Goal: Task Accomplishment & Management: Manage account settings

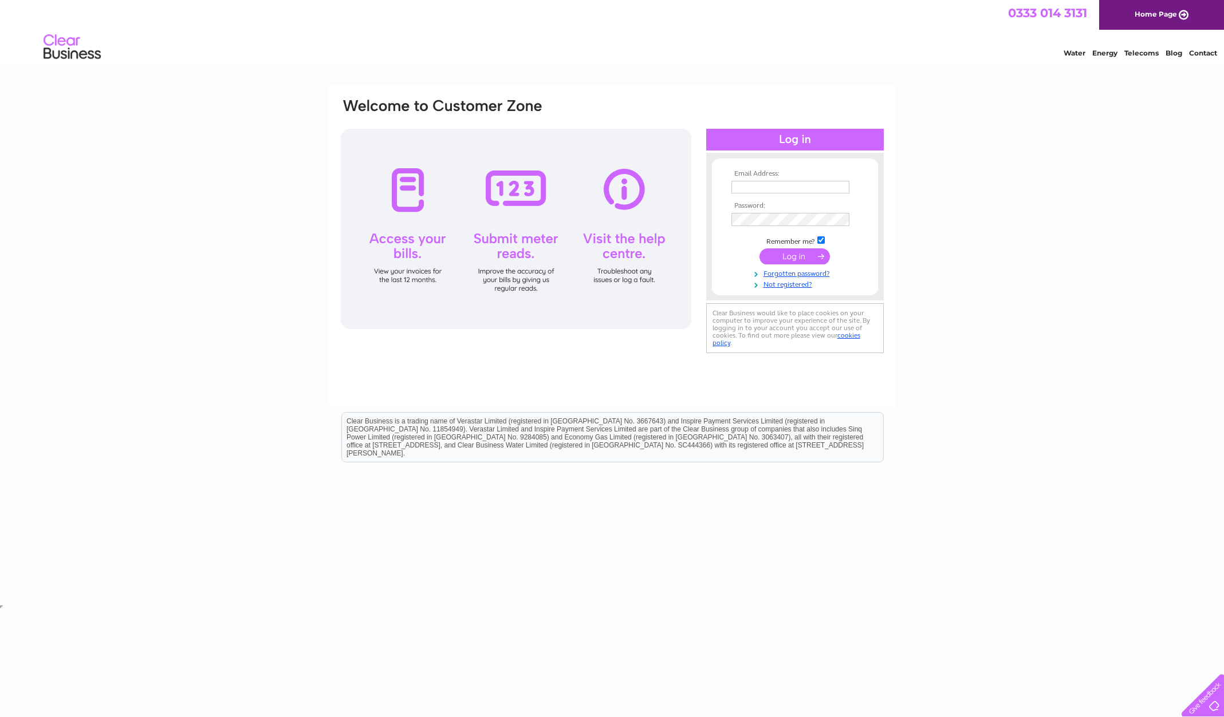
type input "arlenedaprato@icloud.com"
click at [792, 264] on input "submit" at bounding box center [794, 258] width 70 height 16
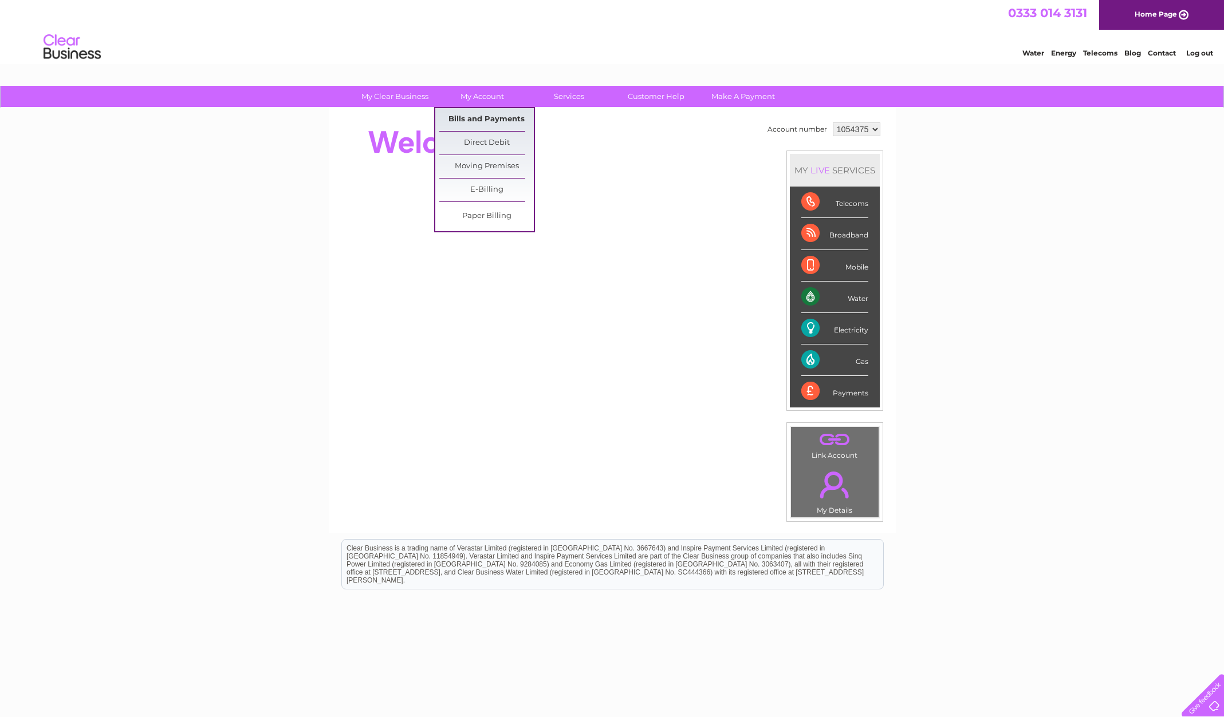
click at [493, 116] on link "Bills and Payments" at bounding box center [486, 119] width 94 height 23
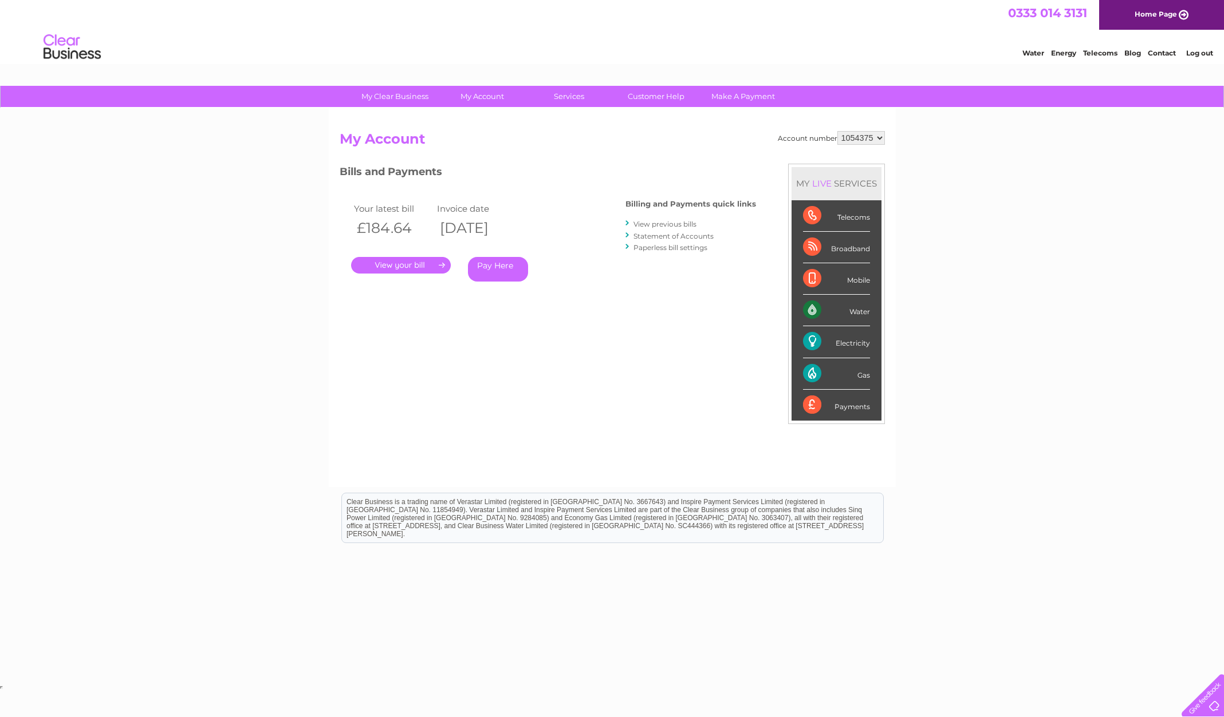
click at [427, 266] on link "." at bounding box center [401, 265] width 100 height 17
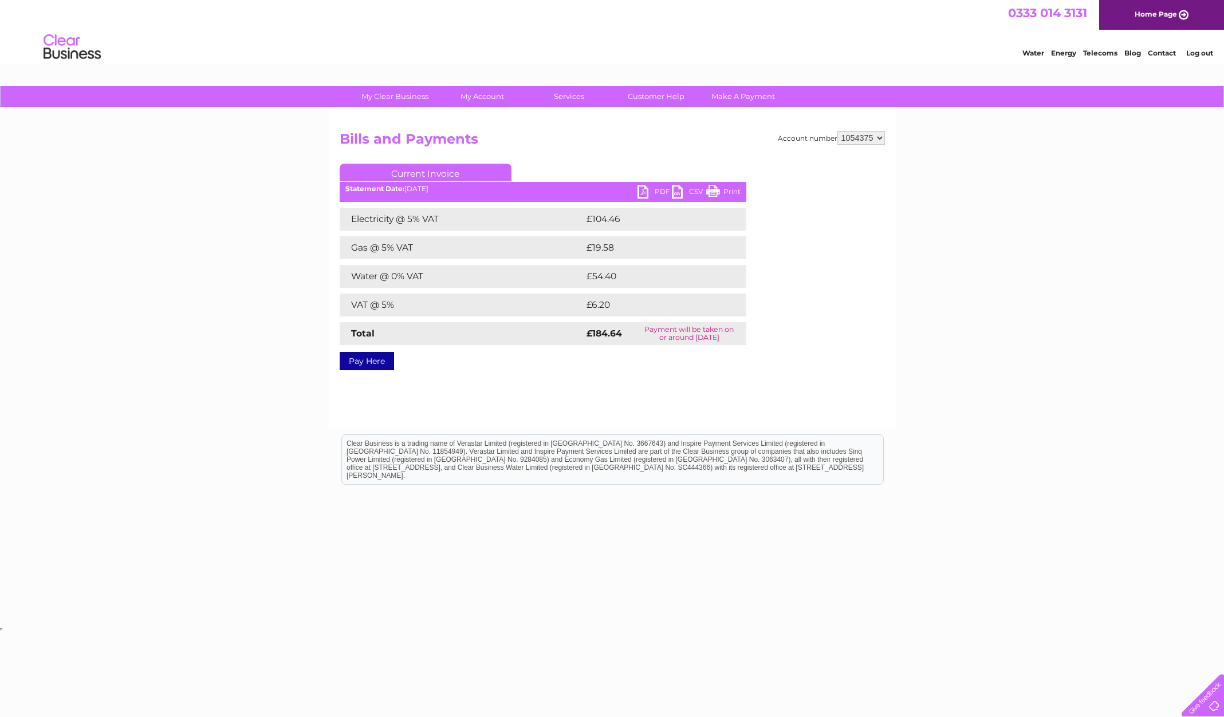
click at [644, 195] on link "PDF" at bounding box center [654, 193] width 34 height 17
